Goal: Information Seeking & Learning: Learn about a topic

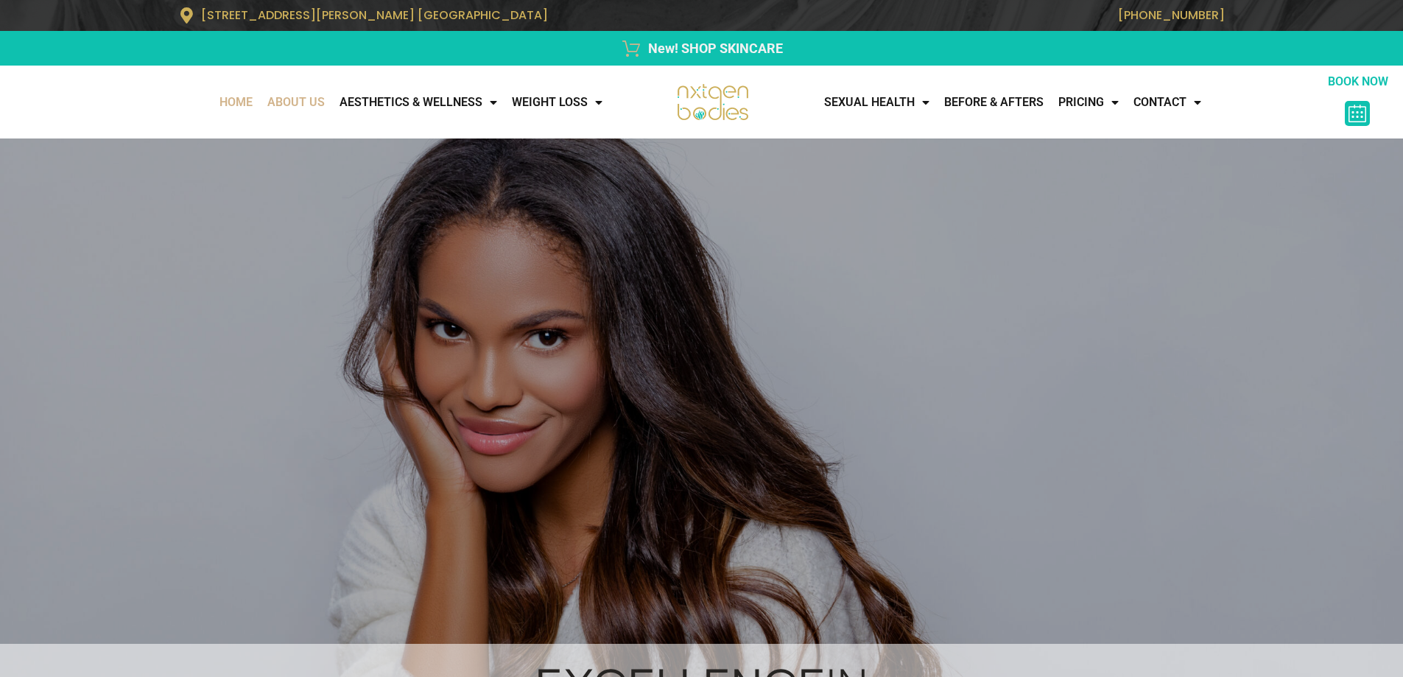
click at [299, 99] on link "About Us" at bounding box center [296, 102] width 72 height 29
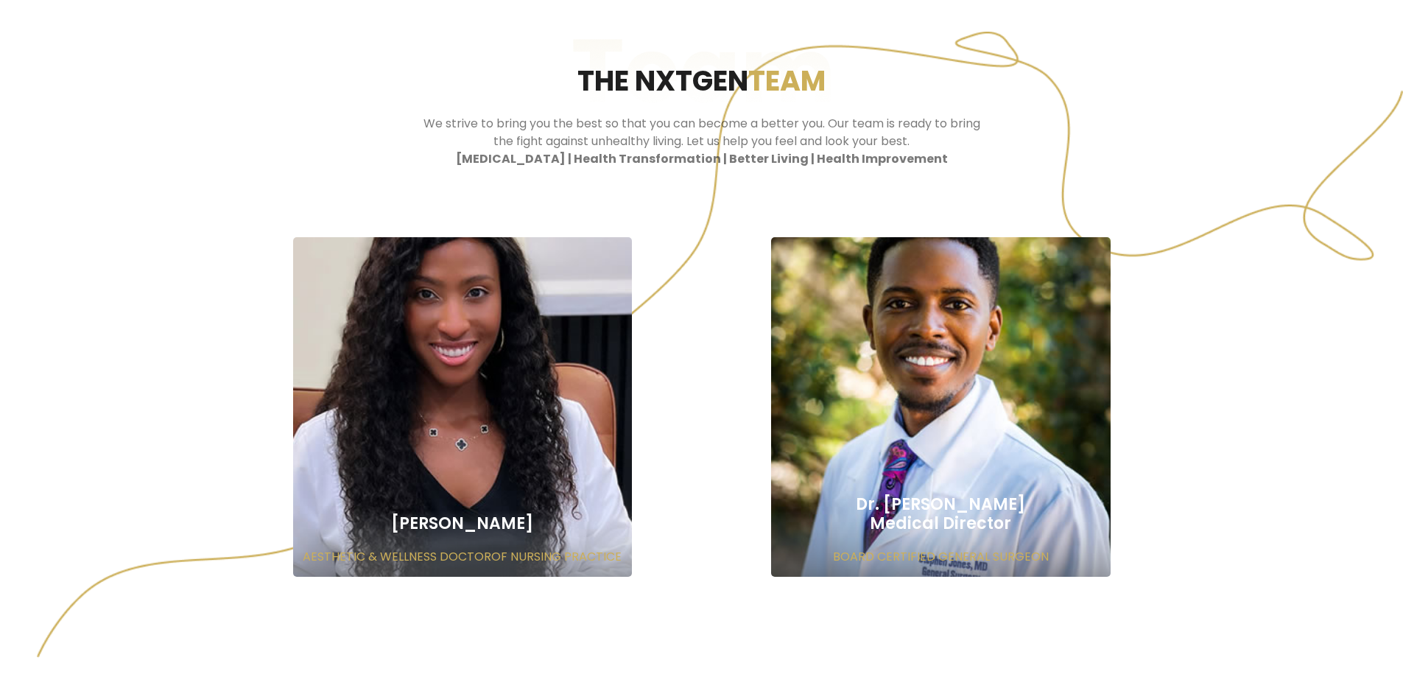
scroll to position [957, 0]
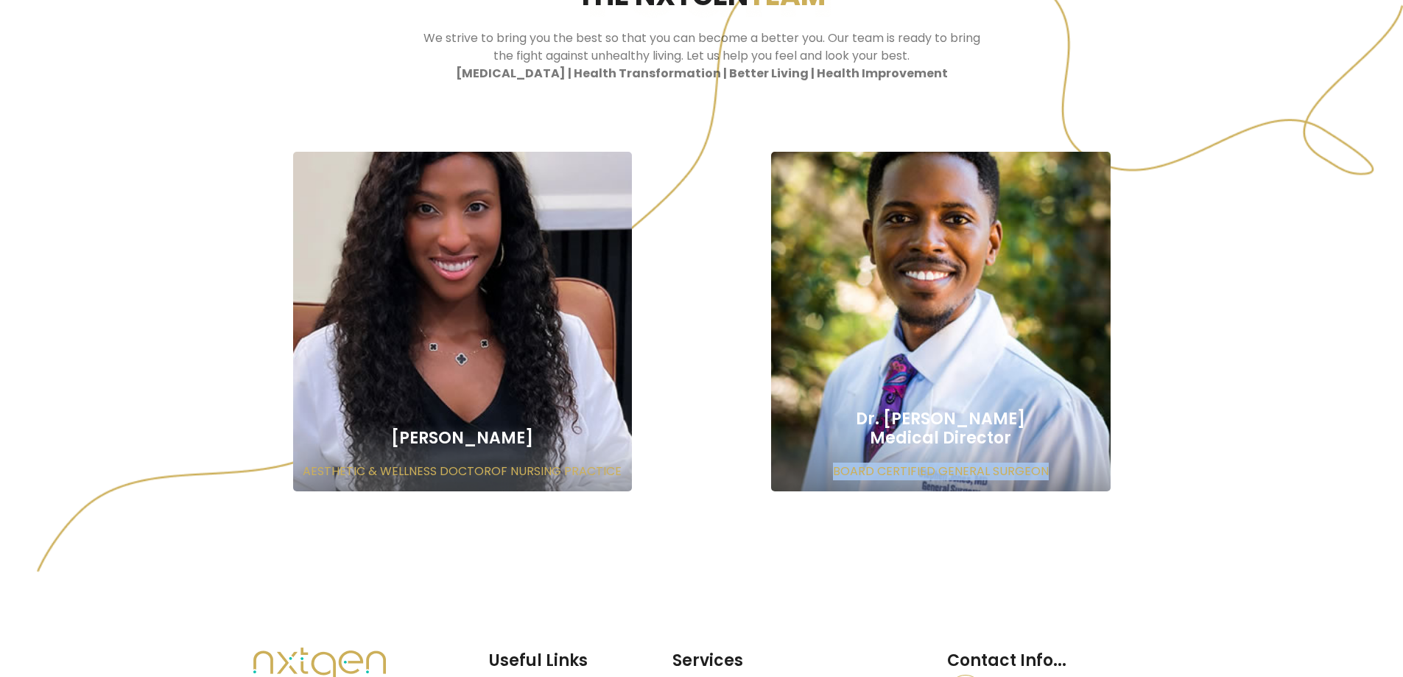
drag, startPoint x: 797, startPoint y: 457, endPoint x: 1070, endPoint y: 474, distance: 273.0
click at [1070, 474] on div "Dr. [PERSON_NAME] Medical Director BOARD CERTIFIED GENERAL SURGEON" at bounding box center [940, 321] width 339 height 339
click at [320, 461] on div "[PERSON_NAME] AESTHETIC & WELLNESS DOCTOROF NURSING PRACTICE" at bounding box center [462, 321] width 339 height 339
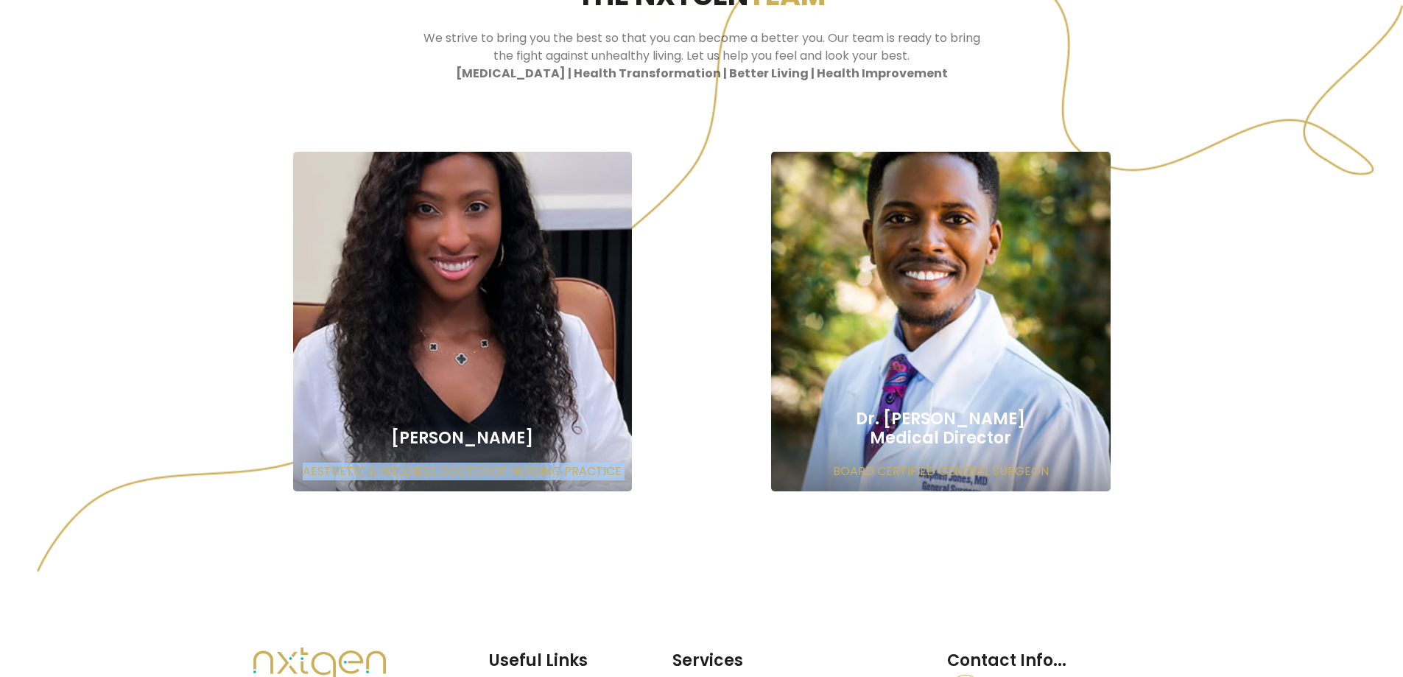
click at [320, 461] on div "[PERSON_NAME] AESTHETIC & WELLNESS DOCTOROF NURSING PRACTICE" at bounding box center [462, 321] width 339 height 339
drag, startPoint x: 440, startPoint y: 434, endPoint x: 523, endPoint y: 434, distance: 82.5
click at [523, 434] on h2 "[PERSON_NAME]" at bounding box center [462, 438] width 339 height 19
drag, startPoint x: 437, startPoint y: 432, endPoint x: 535, endPoint y: 432, distance: 98.7
click at [535, 432] on h2 "[PERSON_NAME]" at bounding box center [462, 438] width 339 height 19
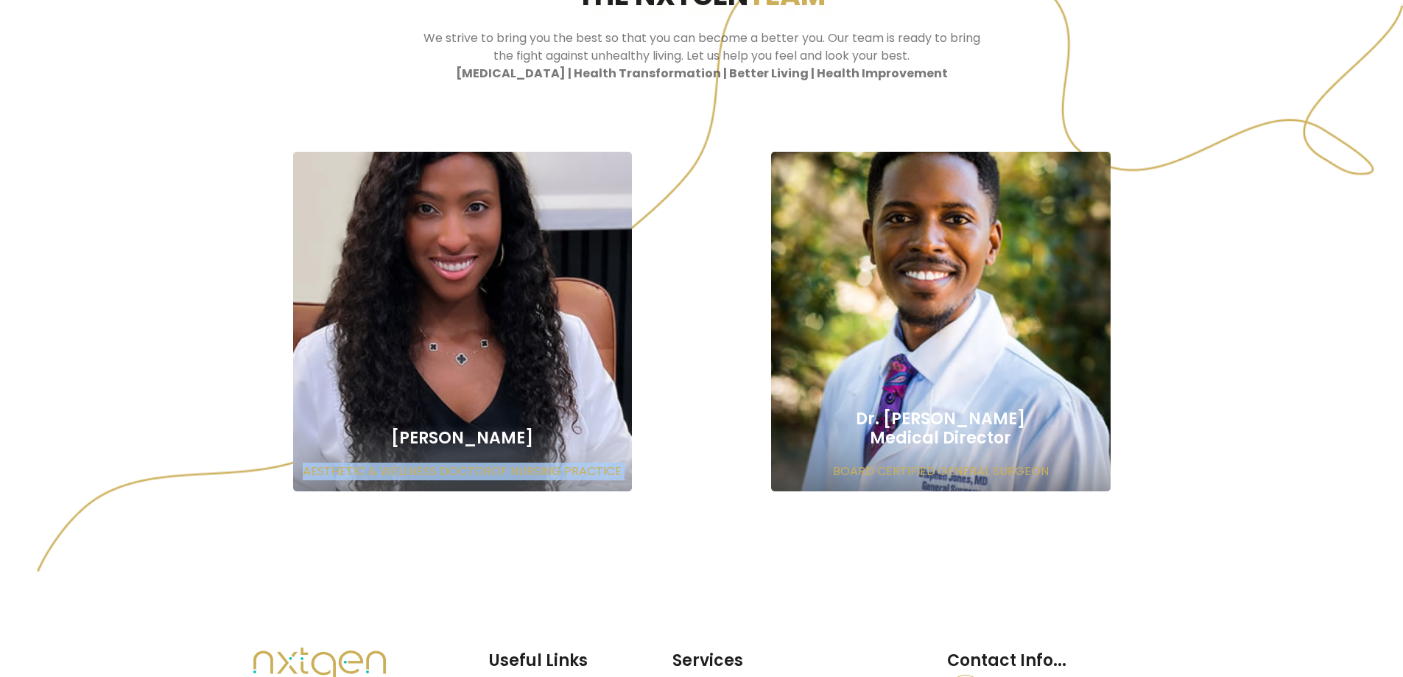
copy h2 "[PERSON_NAME]"
